Goal: Information Seeking & Learning: Learn about a topic

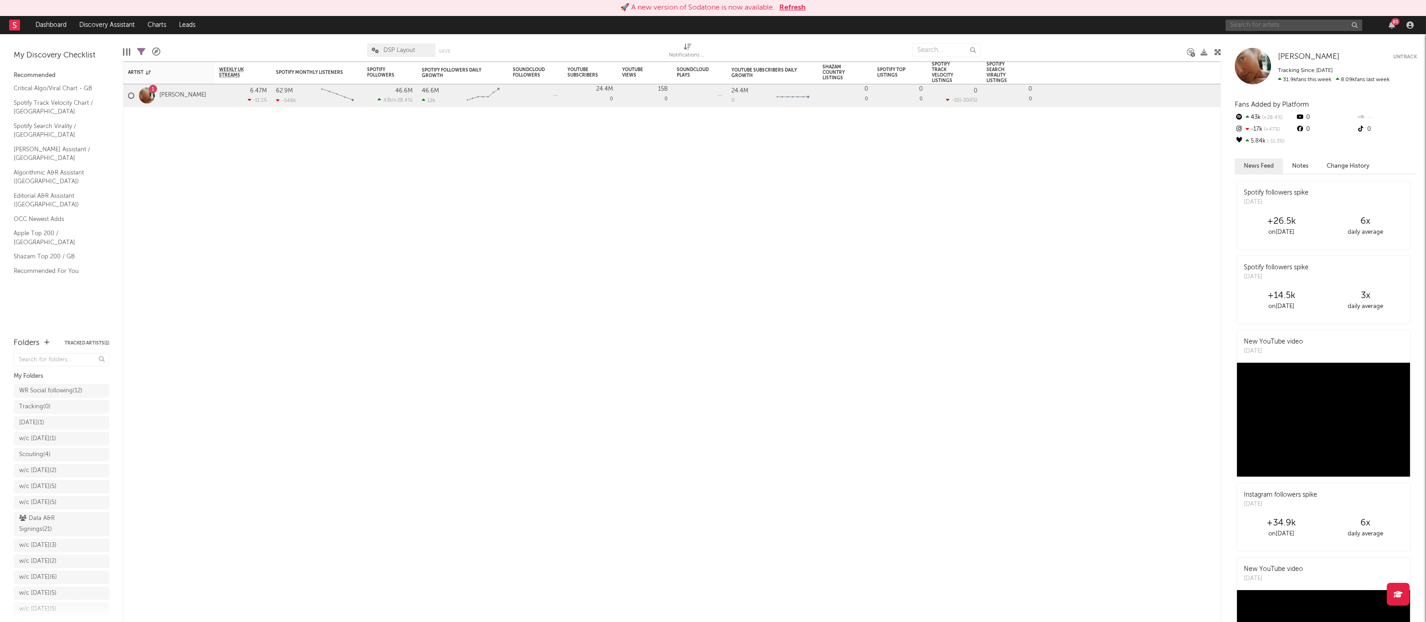
click at [1245, 22] on input "text" at bounding box center [1293, 25] width 137 height 11
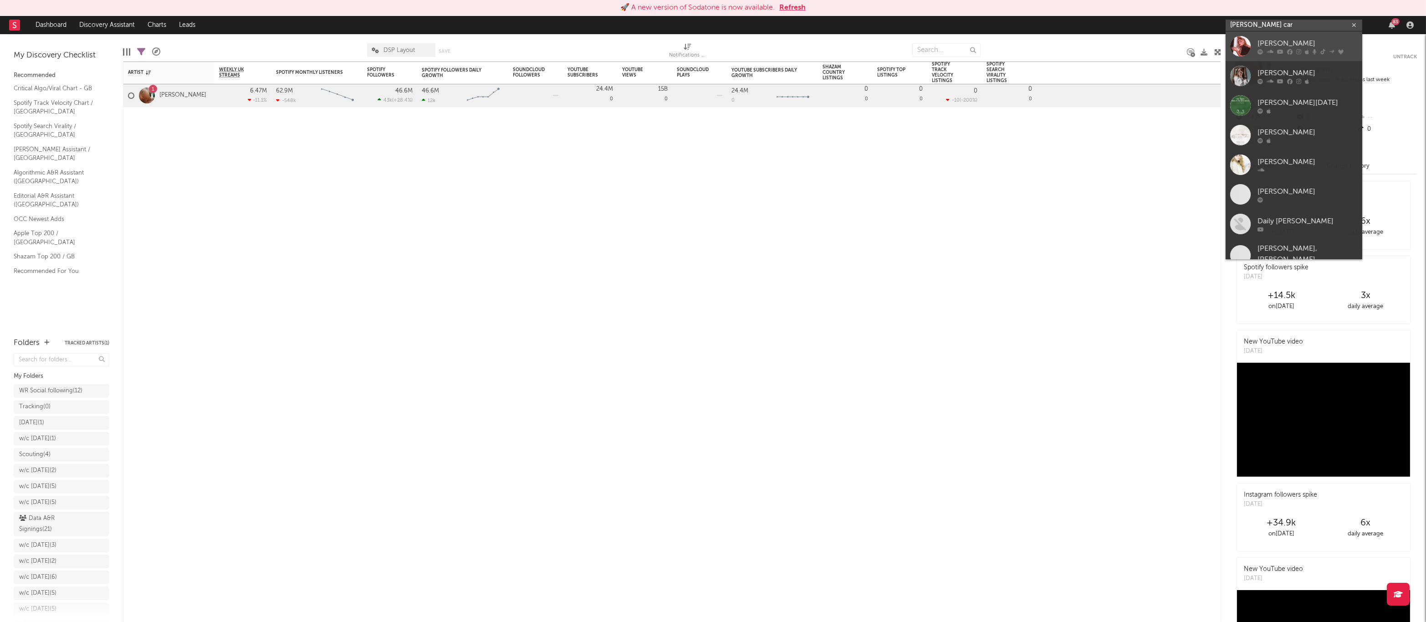
type input "[PERSON_NAME] car"
click at [1256, 37] on link "[PERSON_NAME]" at bounding box center [1293, 46] width 137 height 30
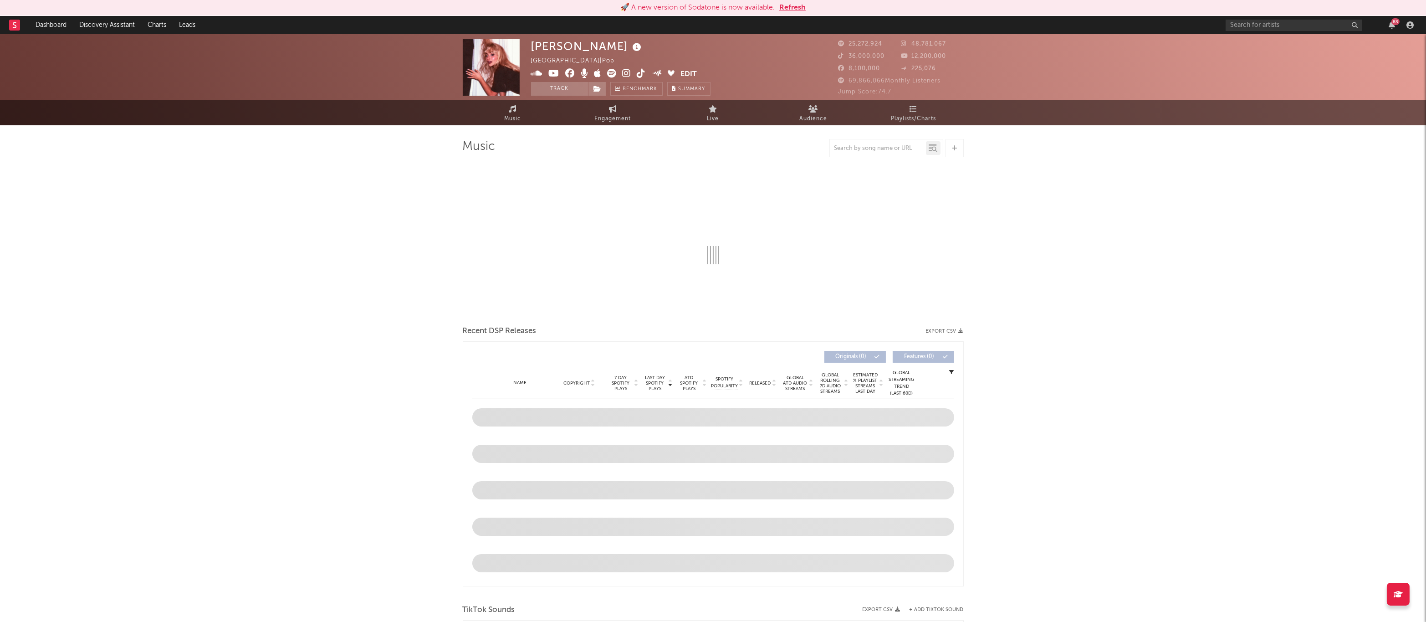
select select "6m"
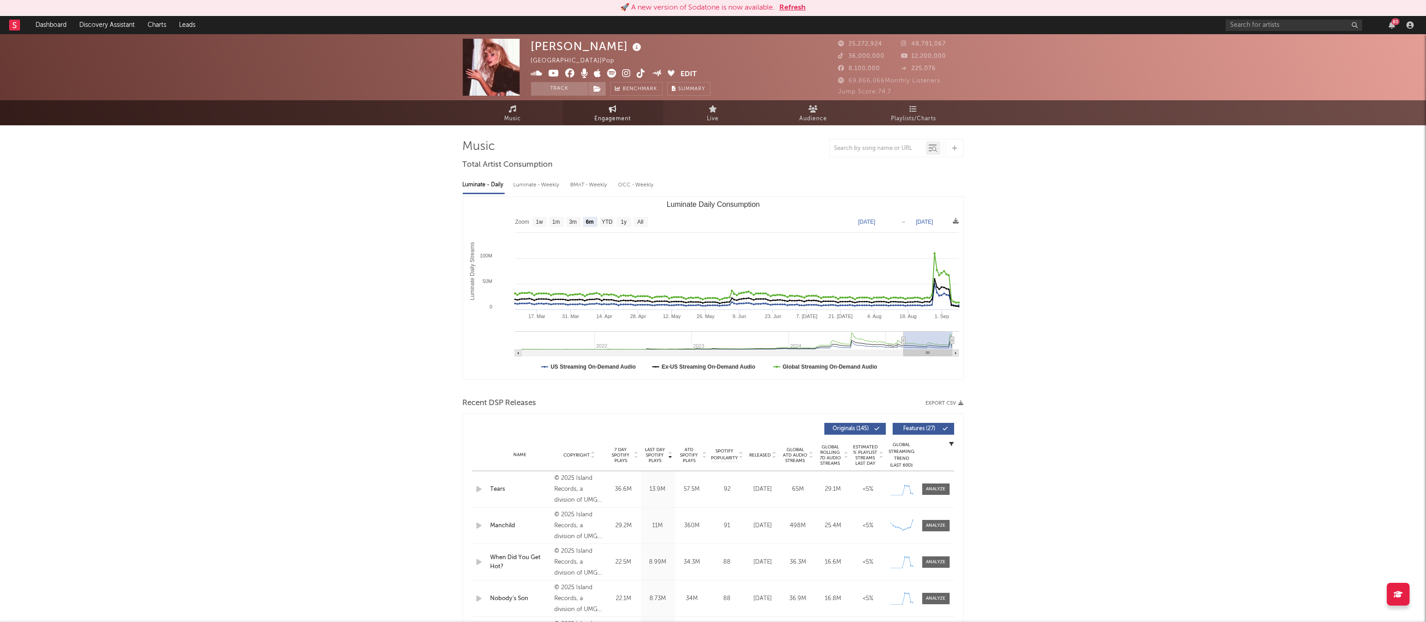
click at [635, 121] on link "Engagement" at bounding box center [613, 112] width 100 height 25
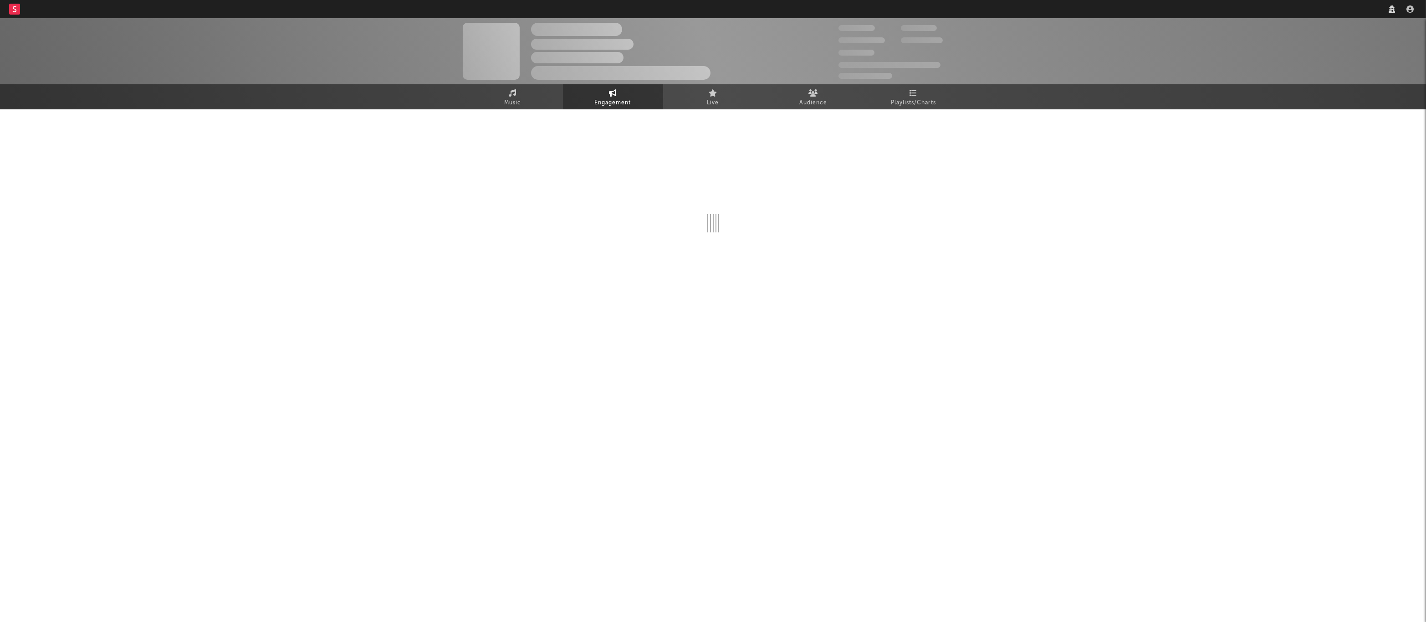
select select "1w"
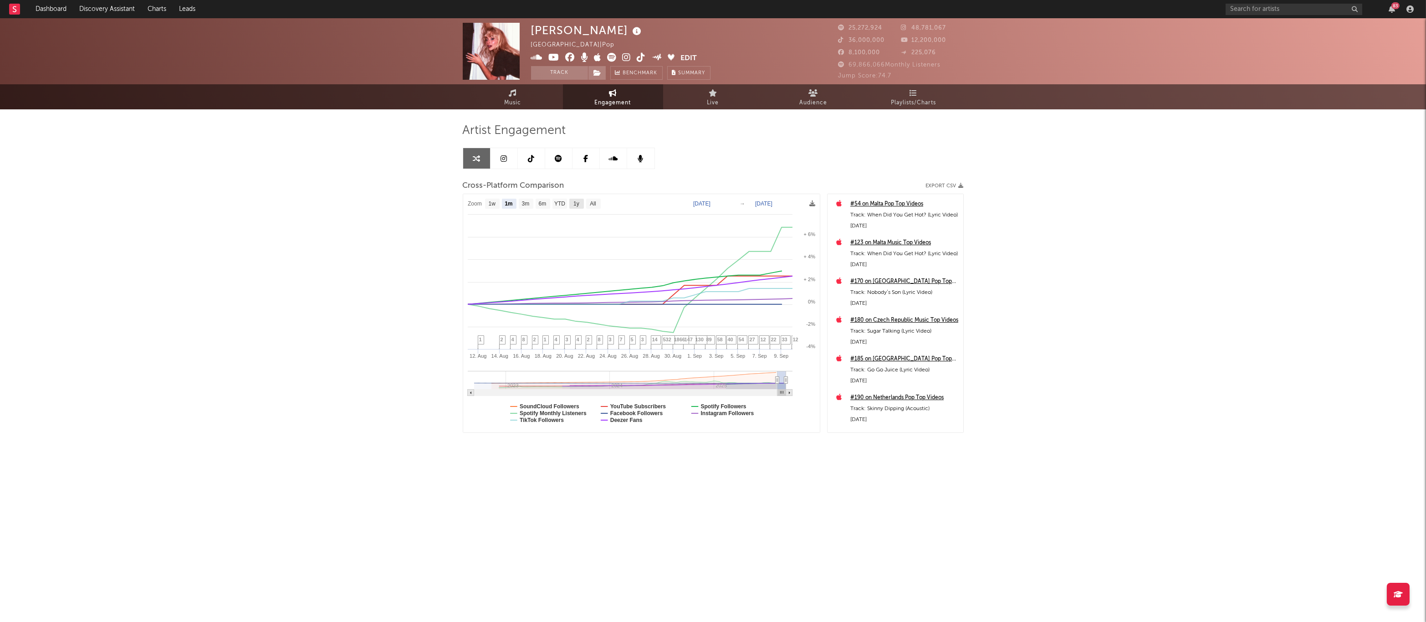
click at [573, 208] on rect at bounding box center [576, 204] width 15 height 10
select select "1y"
type input "[DATE]"
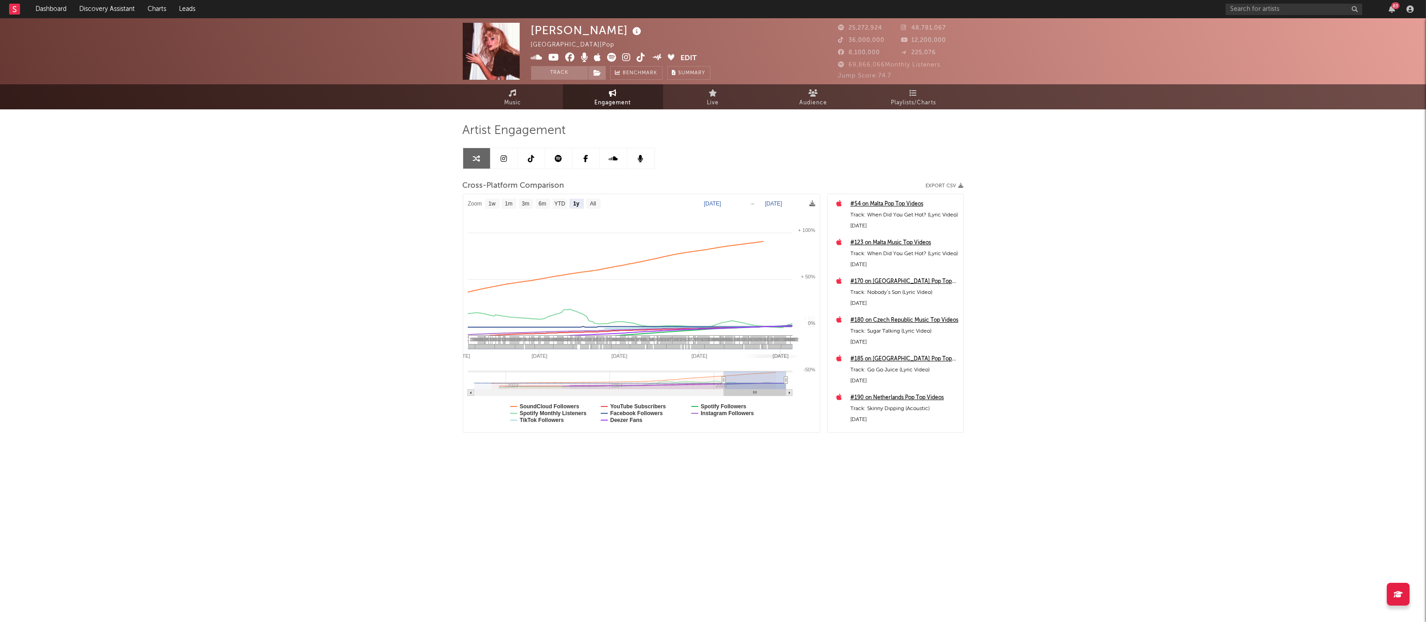
select select "1y"
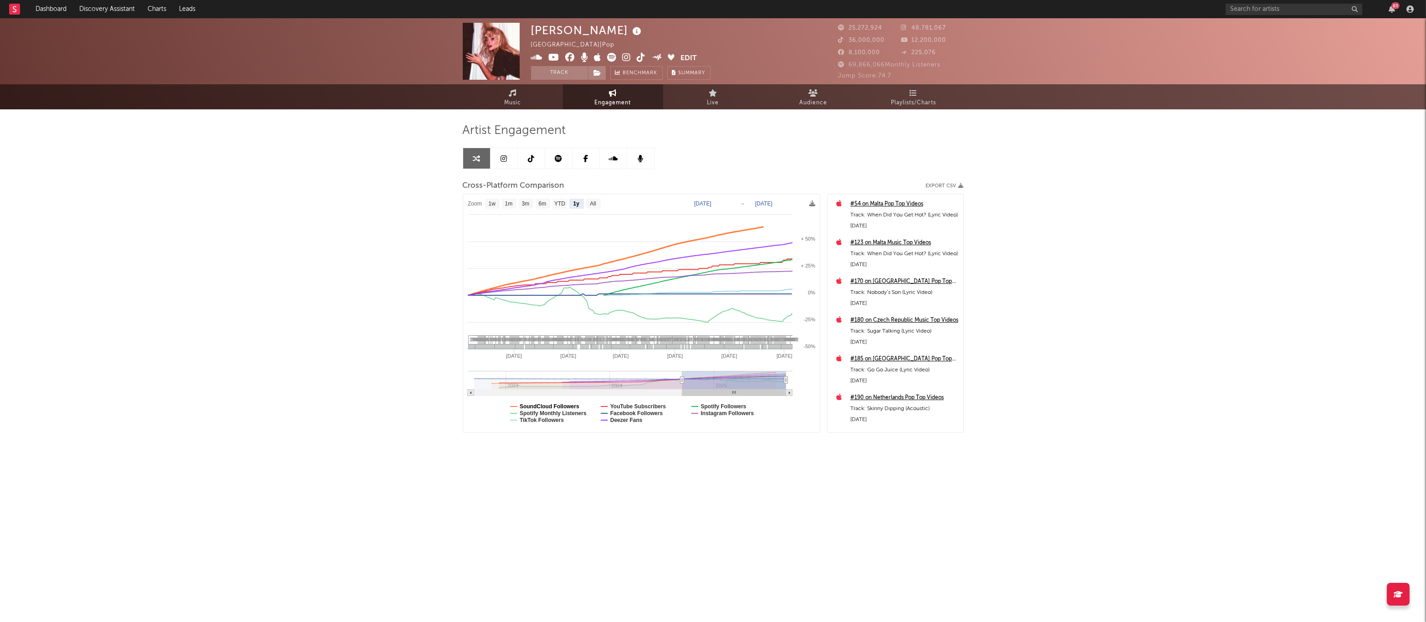
click at [544, 407] on text "SoundCloud Followers" at bounding box center [550, 406] width 60 height 6
select select "1y"
drag, startPoint x: 543, startPoint y: 419, endPoint x: 575, endPoint y: 411, distance: 32.8
click at [543, 419] on text "TikTok Followers" at bounding box center [542, 420] width 44 height 6
select select "1y"
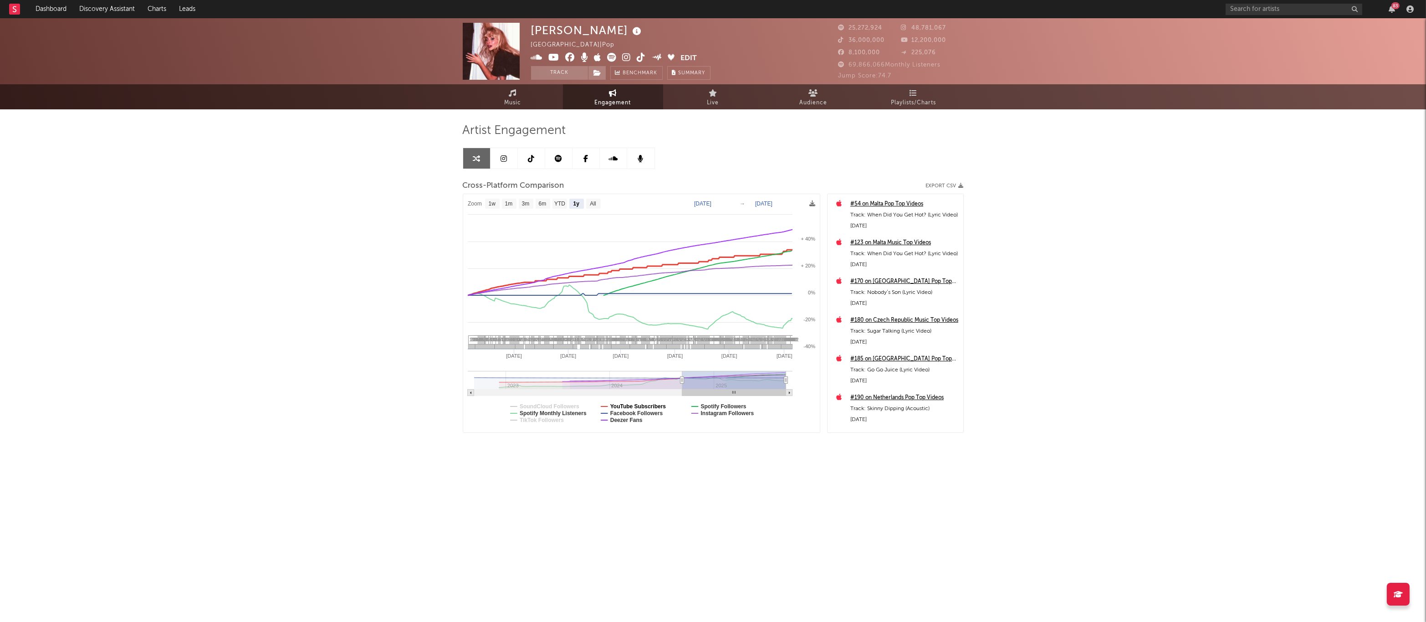
click at [619, 405] on text "YouTube Subscribers" at bounding box center [638, 406] width 56 height 6
select select "1y"
click at [622, 419] on text "Deezer Fans" at bounding box center [626, 420] width 32 height 6
select select "1y"
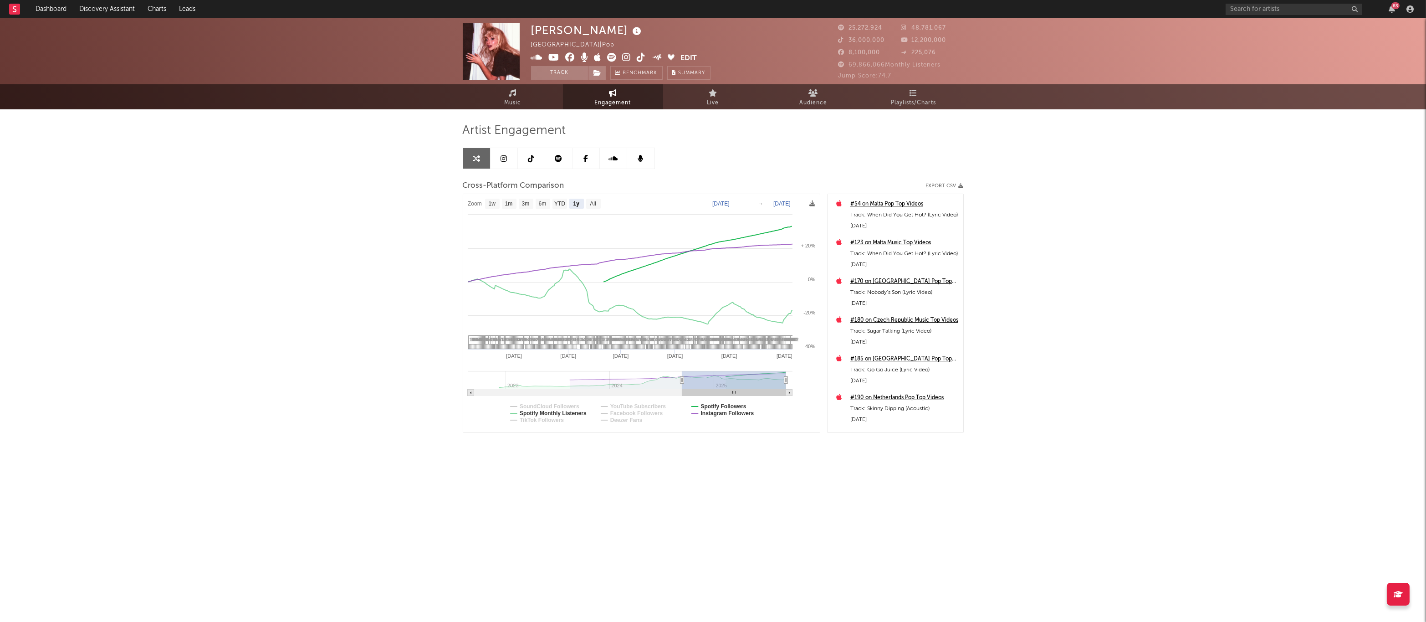
select select "1y"
click at [706, 412] on text "Instagram Followers" at bounding box center [726, 413] width 53 height 6
select select "1y"
click at [710, 405] on text "Spotify Followers" at bounding box center [723, 406] width 46 height 6
select select "1y"
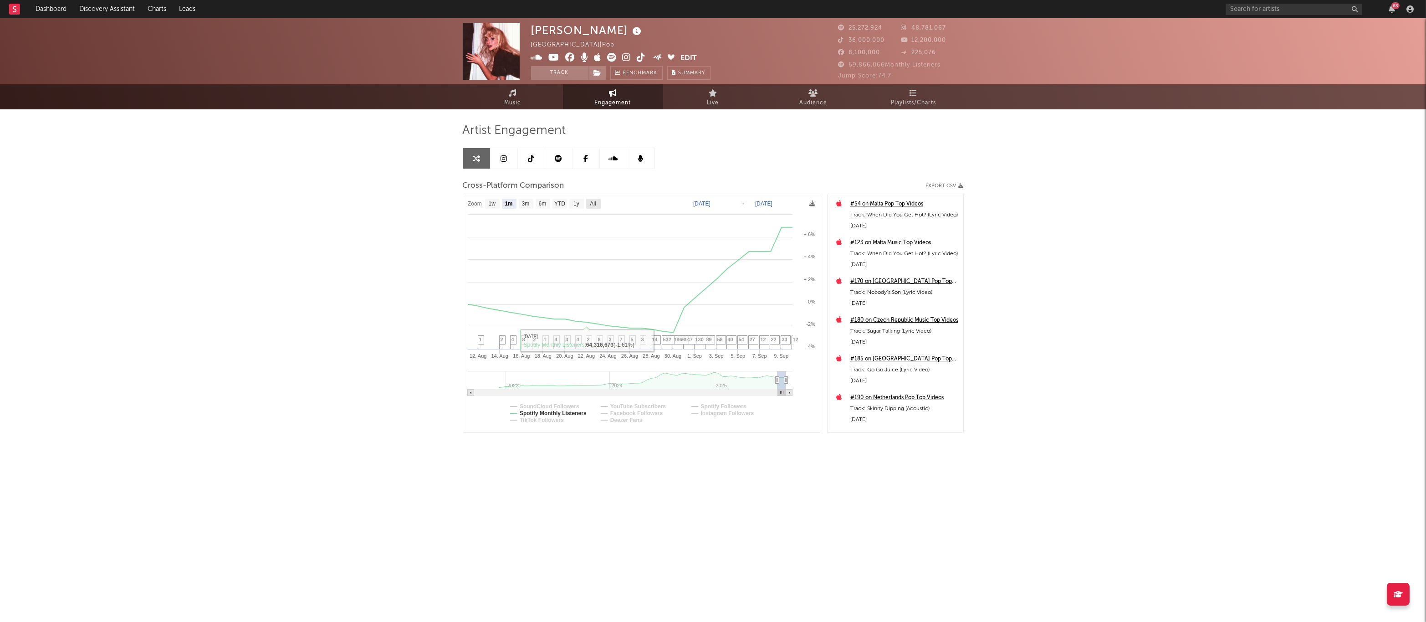
click at [590, 201] on text "All" at bounding box center [593, 204] width 6 height 6
select select "All"
type input "[DATE]"
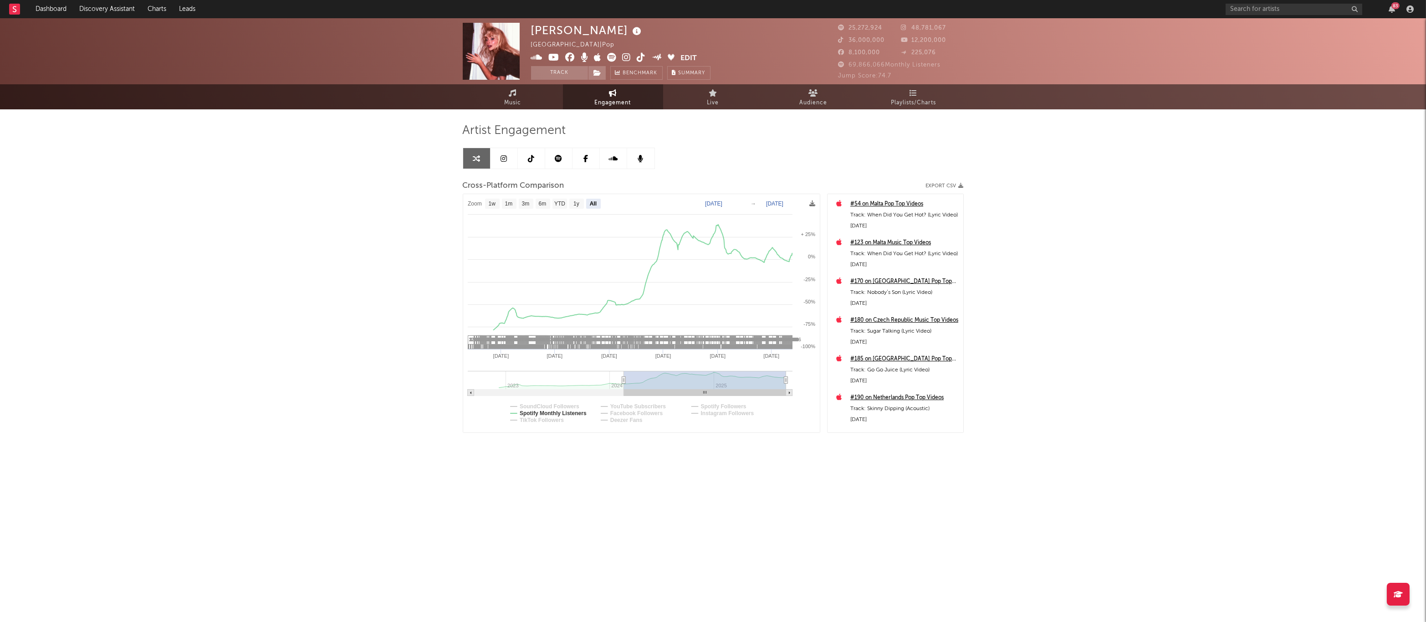
select select "All"
drag, startPoint x: 706, startPoint y: 199, endPoint x: 710, endPoint y: 203, distance: 5.8
click at [706, 200] on rect at bounding box center [641, 313] width 357 height 238
drag, startPoint x: 720, startPoint y: 202, endPoint x: 702, endPoint y: 222, distance: 26.7
click at [711, 202] on text "[DATE]" at bounding box center [702, 203] width 17 height 6
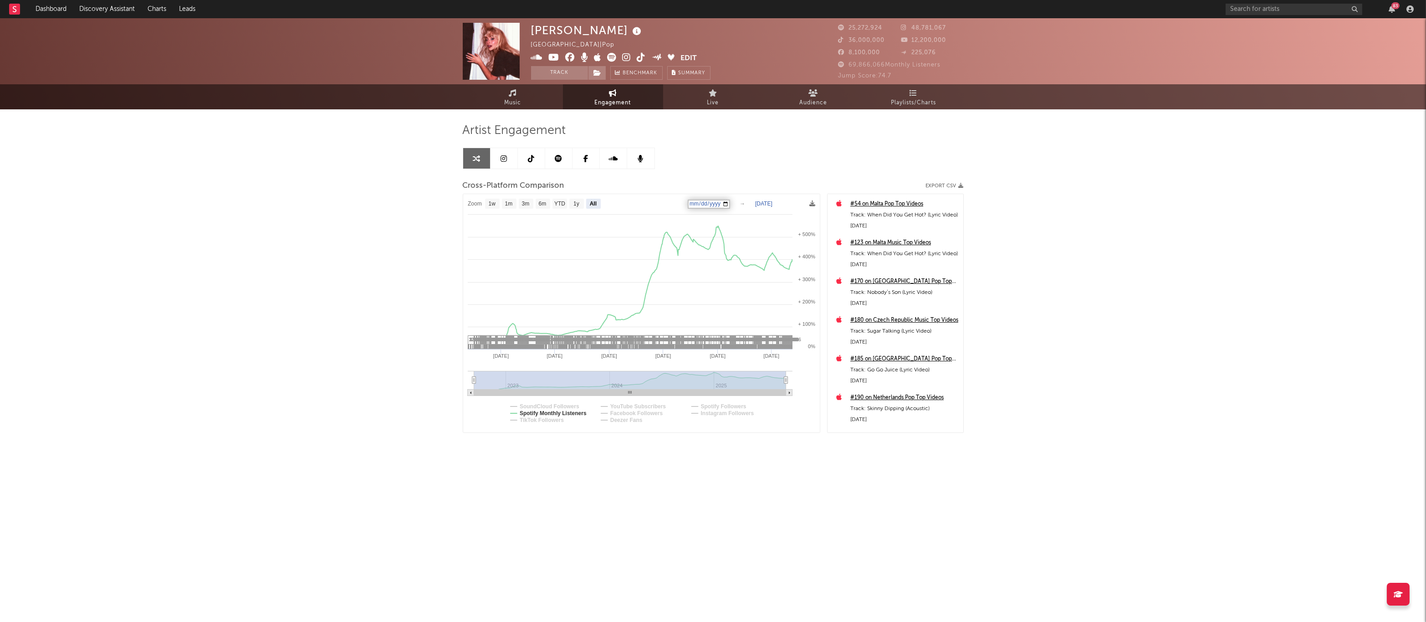
click at [730, 203] on input "[DATE]" at bounding box center [709, 203] width 42 height 9
type input "[DATE]"
select select "1w"
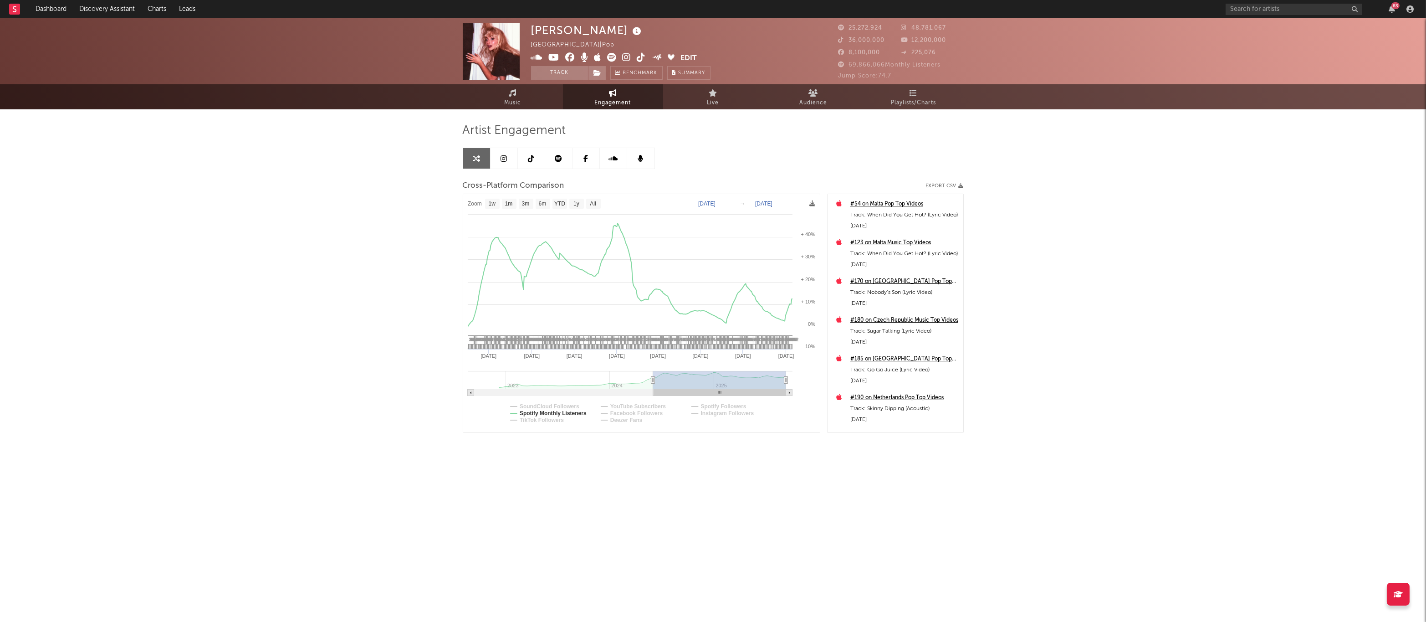
click at [426, 198] on div "[PERSON_NAME] [GEOGRAPHIC_DATA] | Pop Edit Track Benchmark Summary 25,272,924 4…" at bounding box center [713, 257] width 1426 height 478
drag, startPoint x: 279, startPoint y: 133, endPoint x: 269, endPoint y: 129, distance: 11.1
click at [269, 129] on div "[PERSON_NAME] [GEOGRAPHIC_DATA] | Pop Edit Track Benchmark Summary 25,272,924 4…" at bounding box center [713, 257] width 1426 height 478
